Goal: Communication & Community: Ask a question

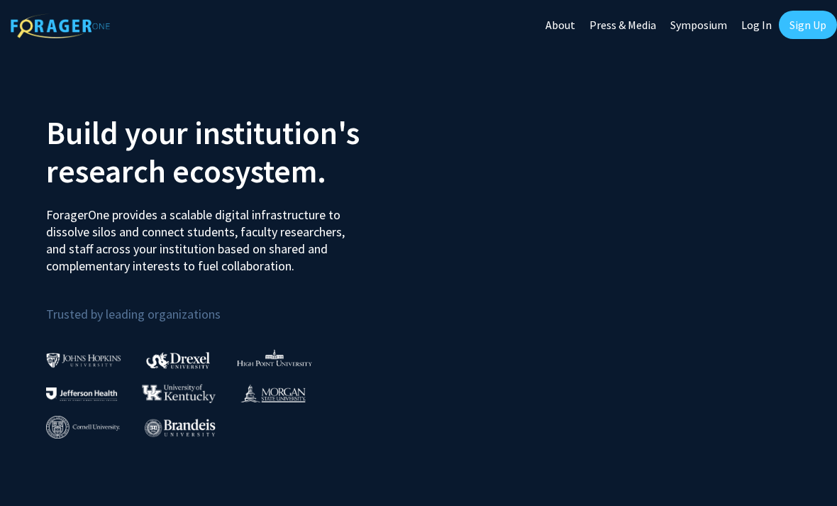
click at [762, 20] on link "Log In" at bounding box center [756, 25] width 45 height 50
select select
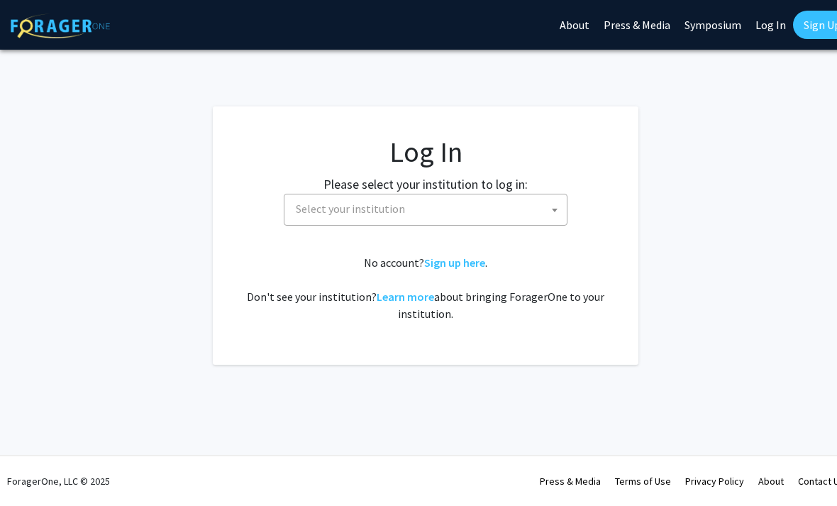
click at [338, 213] on span "Select your institution" at bounding box center [350, 208] width 109 height 14
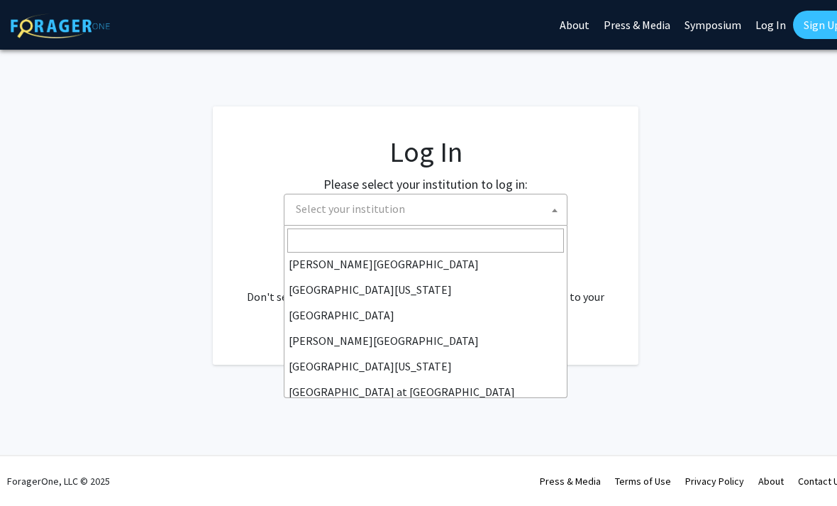
scroll to position [428, 0]
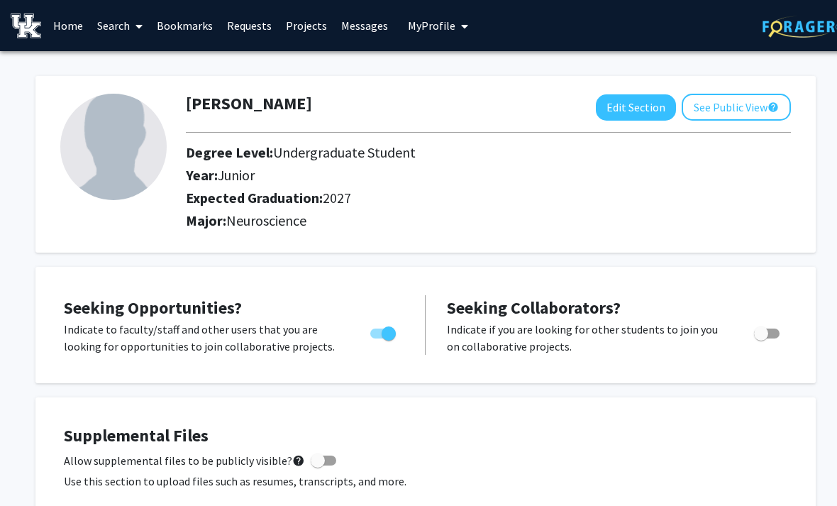
click at [369, 26] on link "Messages" at bounding box center [364, 26] width 61 height 50
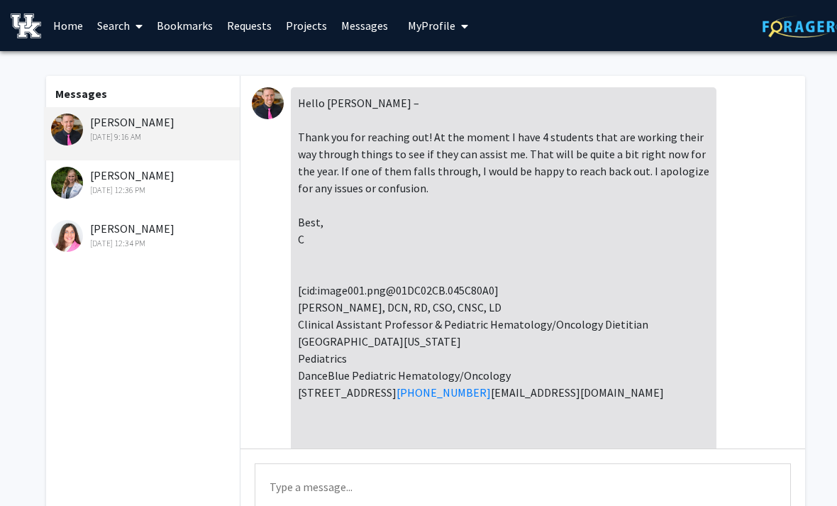
scroll to position [394, 0]
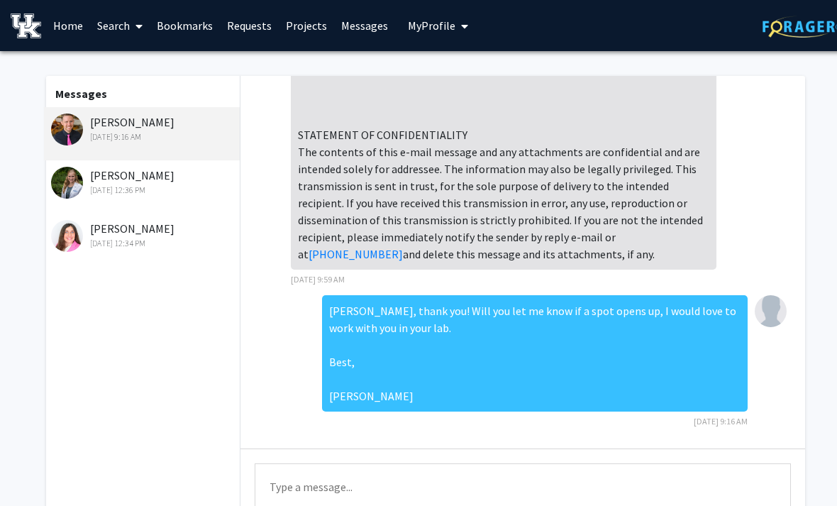
click at [68, 29] on link "Home" at bounding box center [68, 26] width 44 height 50
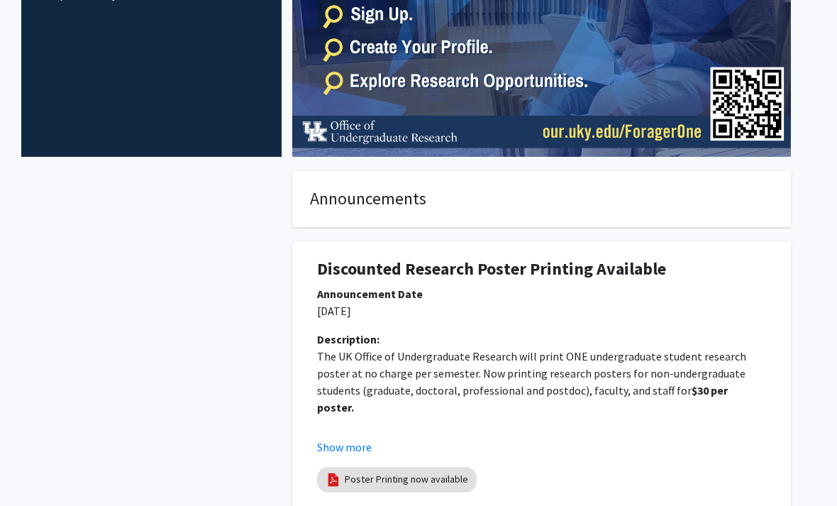
scroll to position [0, 14]
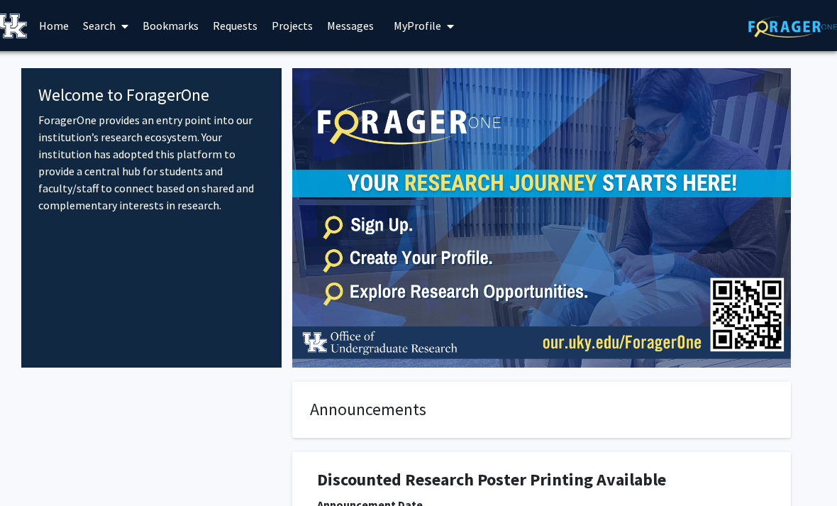
click at [282, 33] on link "Projects" at bounding box center [292, 26] width 55 height 50
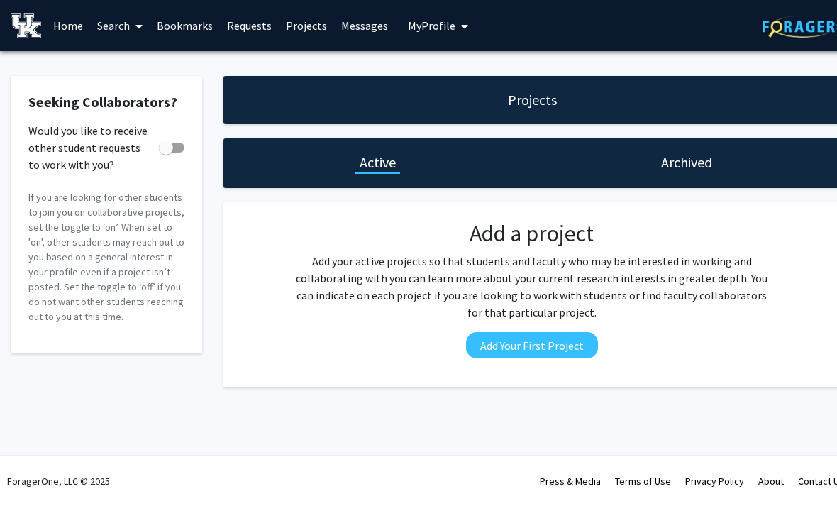
click at [251, 33] on link "Requests" at bounding box center [249, 26] width 59 height 50
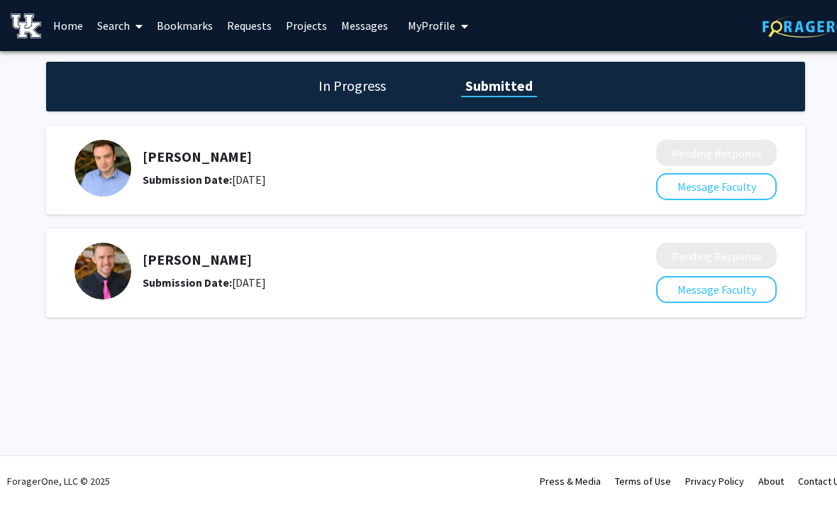
click at [123, 25] on link "Search" at bounding box center [120, 26] width 60 height 50
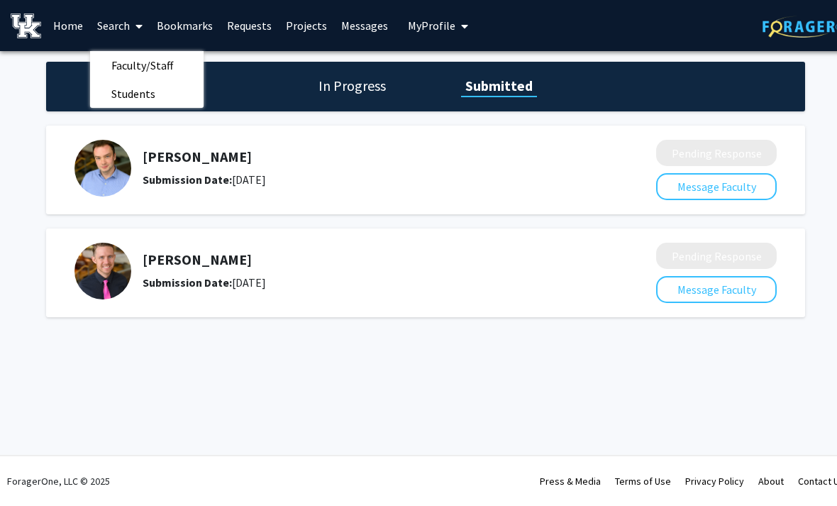
click at [132, 63] on span "Faculty/Staff" at bounding box center [142, 65] width 104 height 28
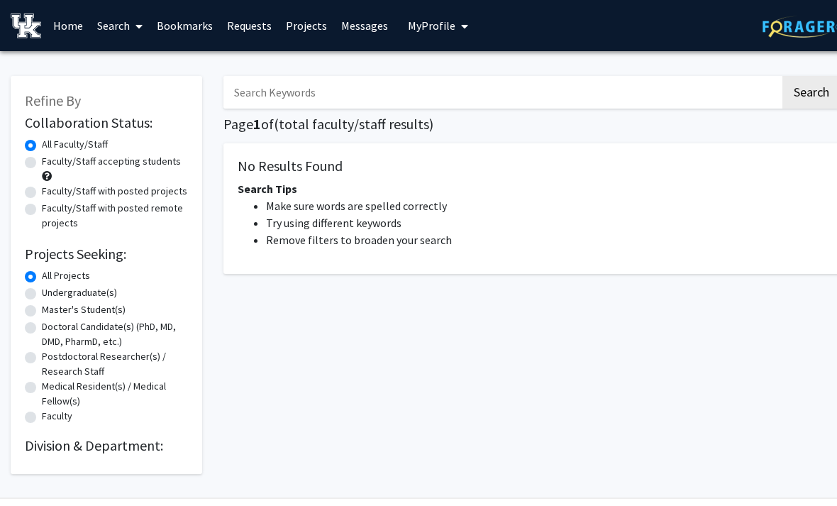
click at [42, 162] on label "Faculty/Staff accepting students" at bounding box center [111, 161] width 139 height 15
click at [42, 162] on input "Faculty/Staff accepting students" at bounding box center [46, 158] width 9 height 9
radio input "true"
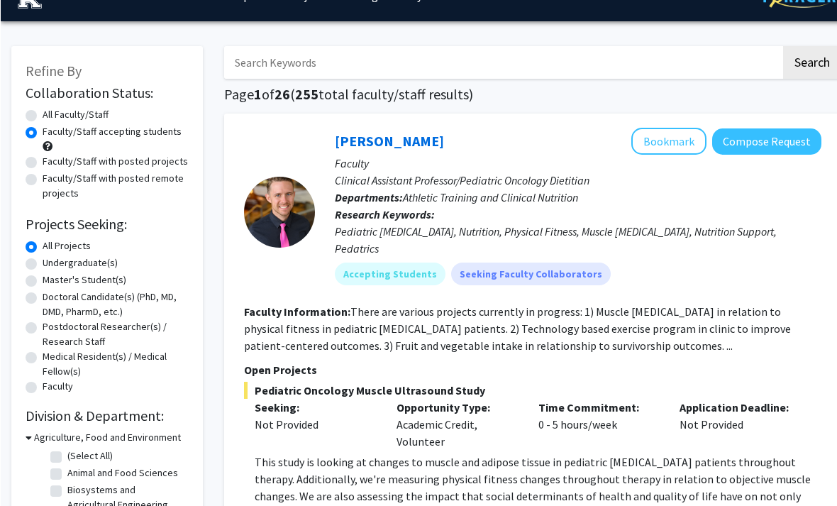
scroll to position [29, 0]
click at [42, 259] on label "Undergraduate(s)" at bounding box center [79, 263] width 75 height 15
click at [42, 259] on input "Undergraduate(s)" at bounding box center [46, 260] width 9 height 9
radio input "true"
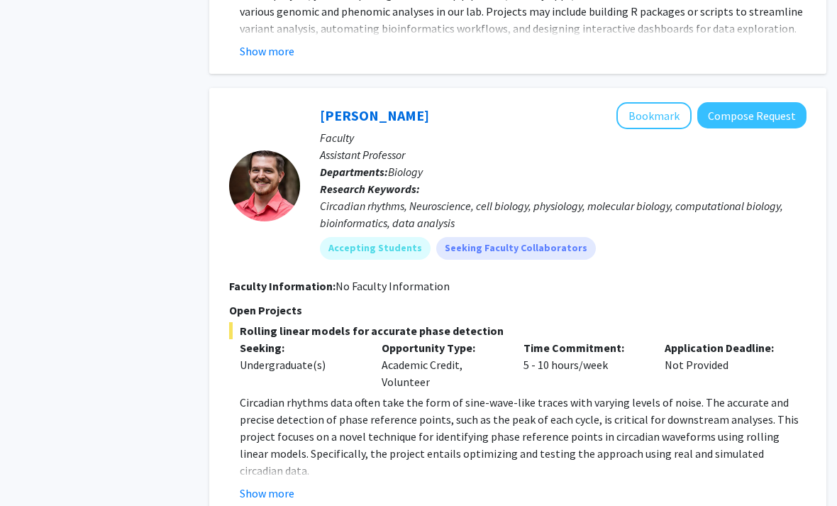
scroll to position [3527, 14]
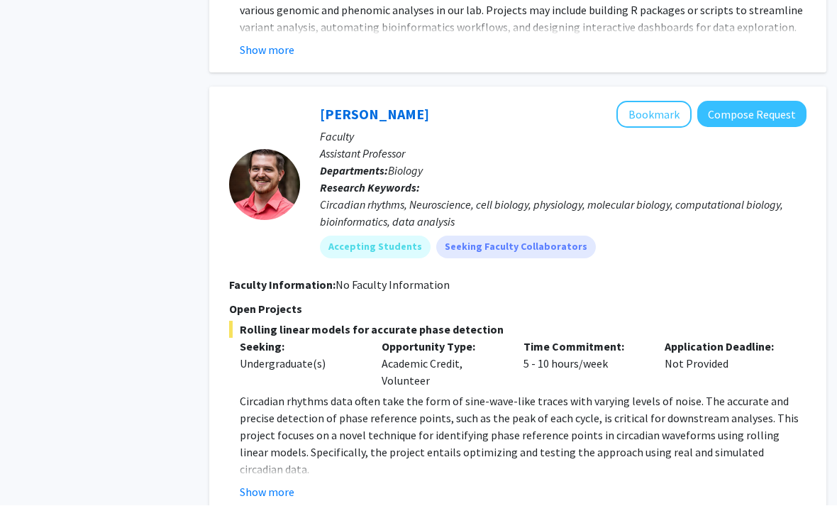
click at [780, 101] on button "Compose Request" at bounding box center [751, 114] width 109 height 26
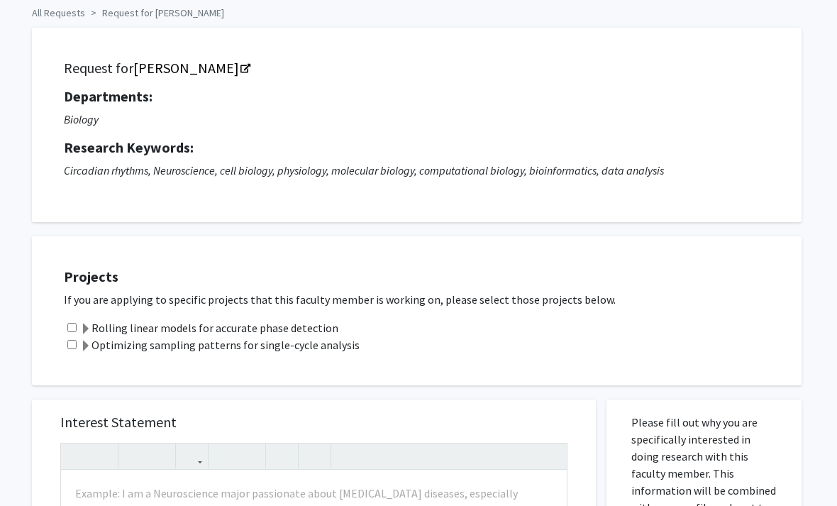
scroll to position [0, 14]
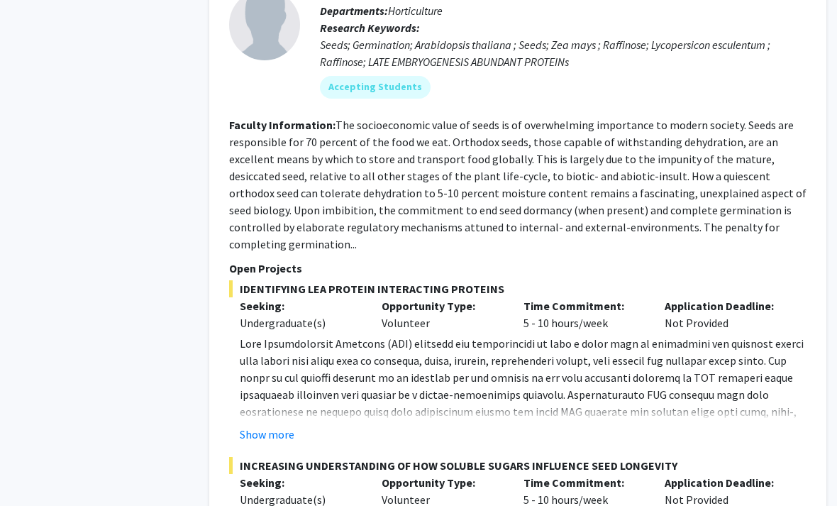
scroll to position [6819, 13]
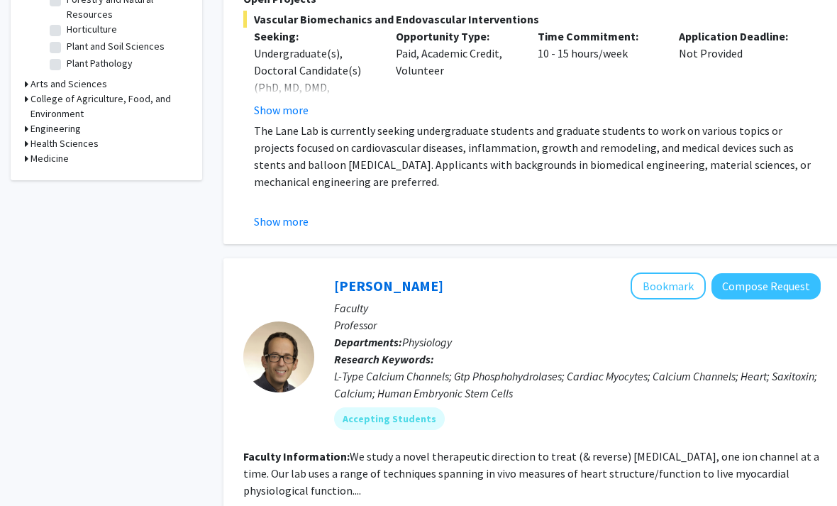
scroll to position [504, 0]
